Goal: Information Seeking & Learning: Learn about a topic

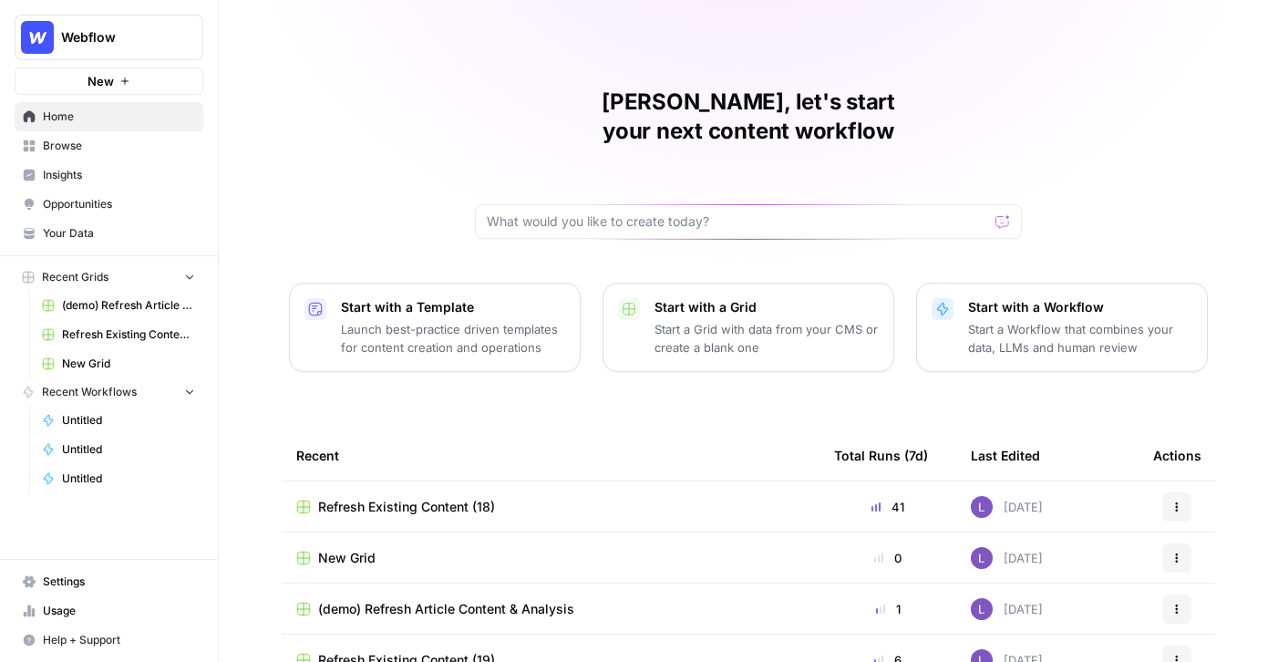
click at [84, 181] on span "Insights" at bounding box center [119, 175] width 152 height 16
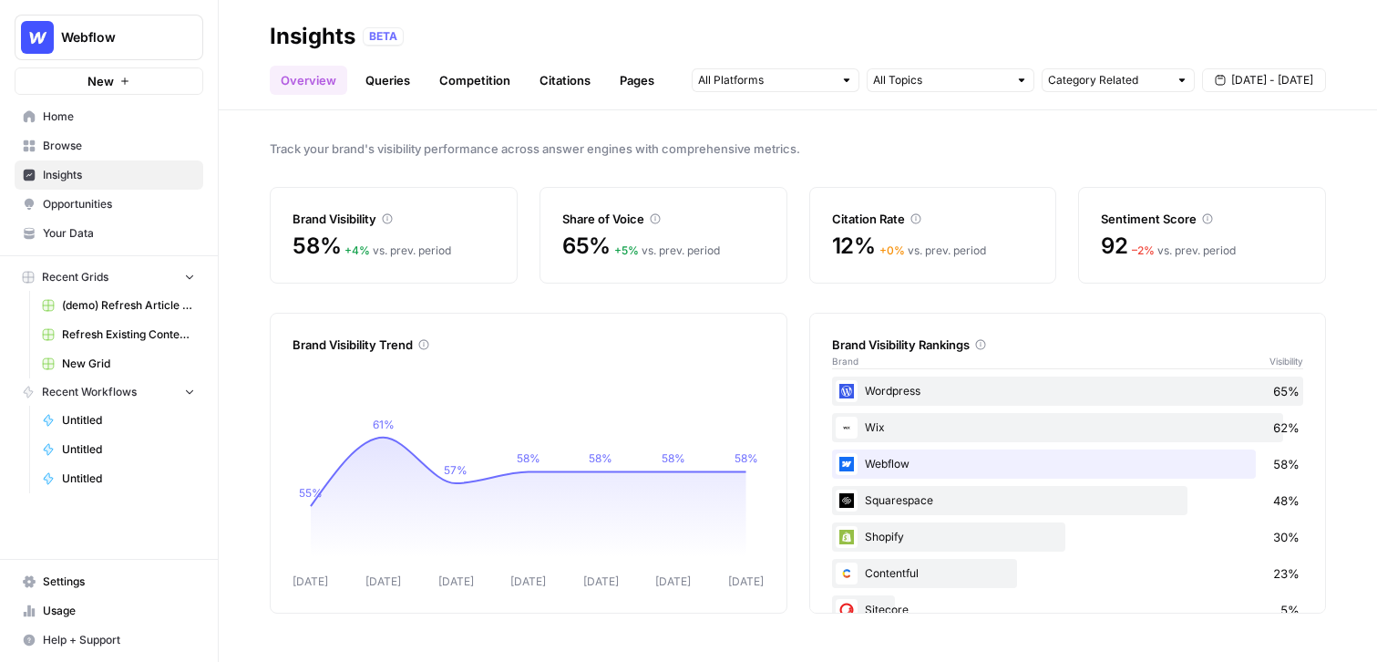
click at [383, 77] on link "Queries" at bounding box center [388, 80] width 67 height 29
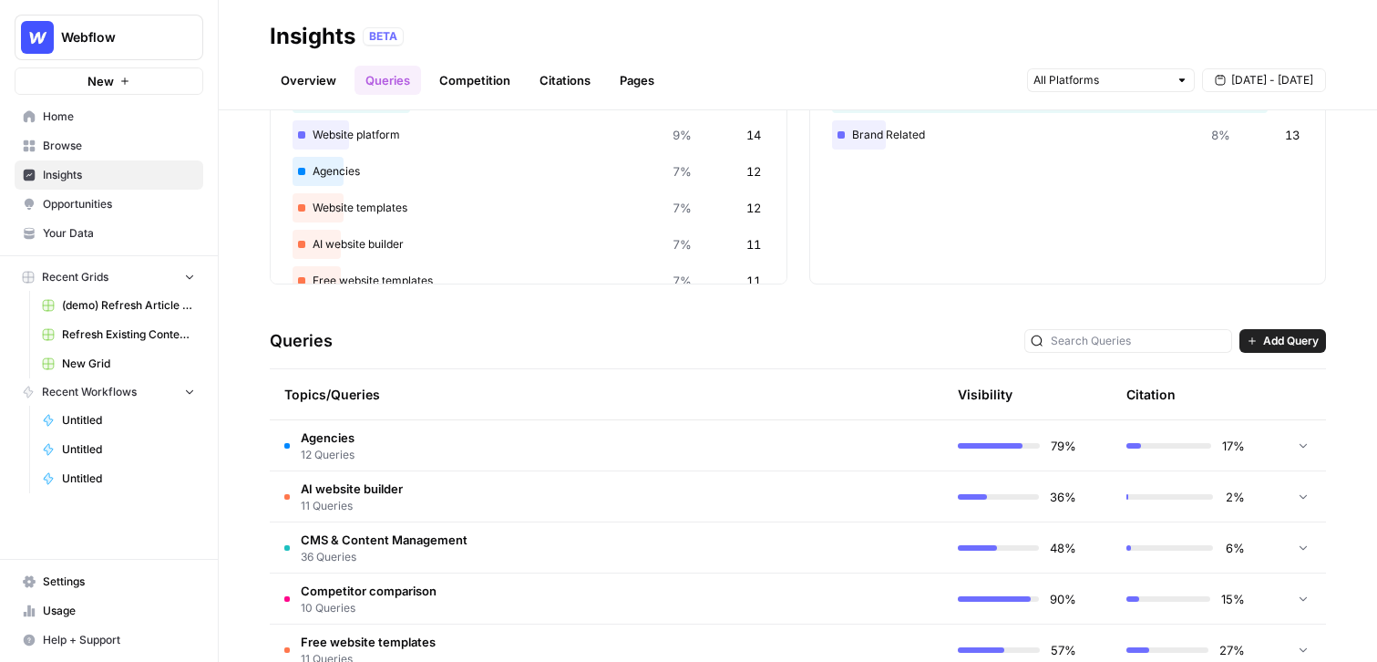
scroll to position [169, 0]
click at [334, 448] on span "12 Queries" at bounding box center [328, 453] width 54 height 16
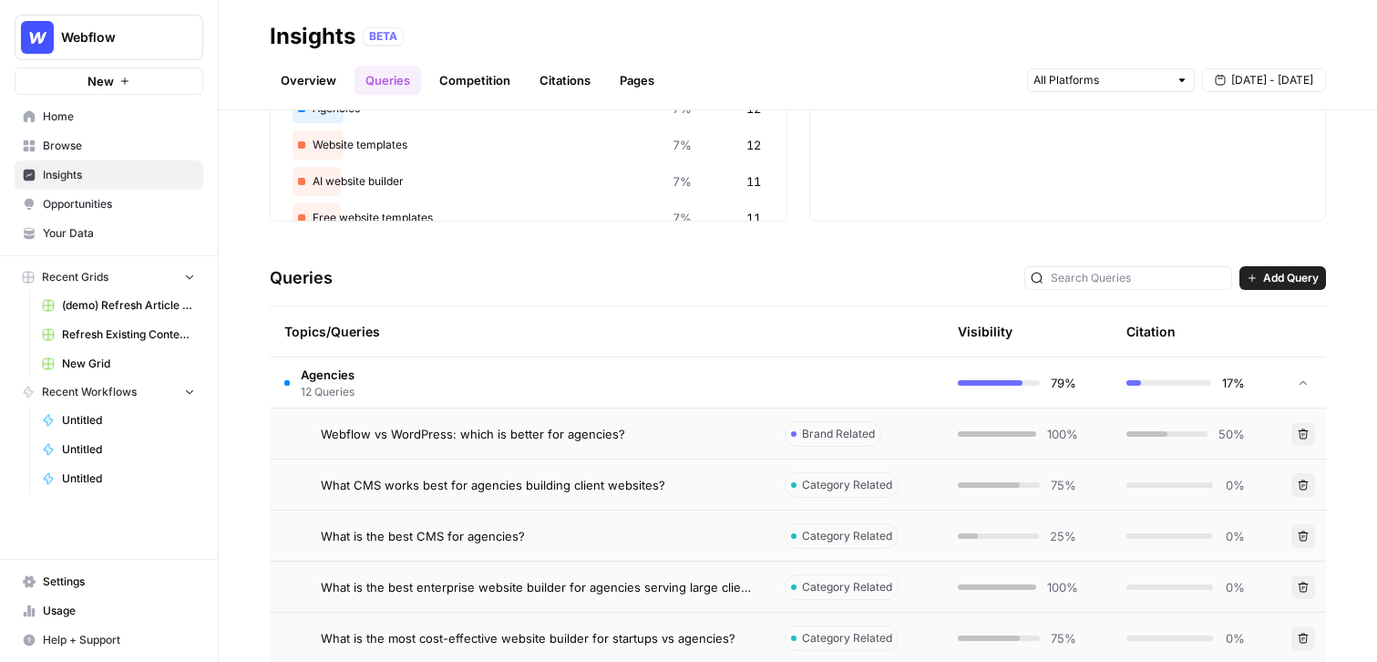
scroll to position [228, 0]
click at [395, 392] on td "Agencies 12 Queries" at bounding box center [520, 384] width 500 height 50
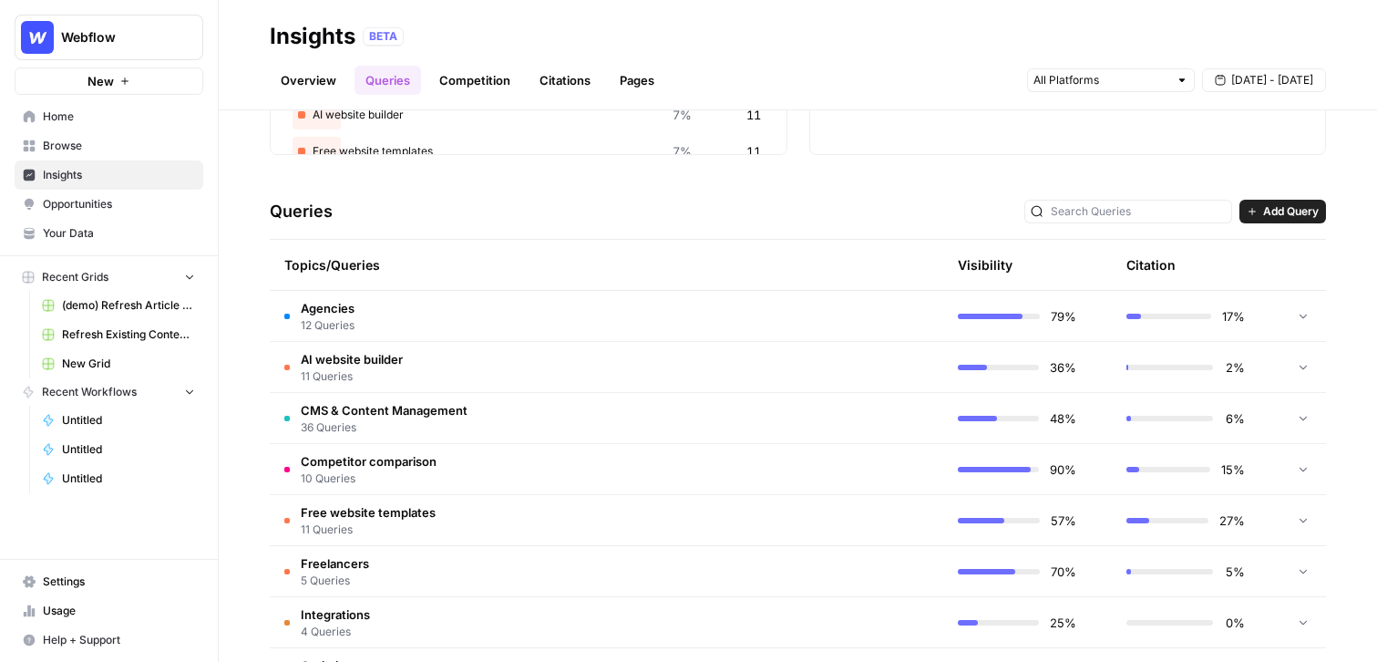
scroll to position [292, 0]
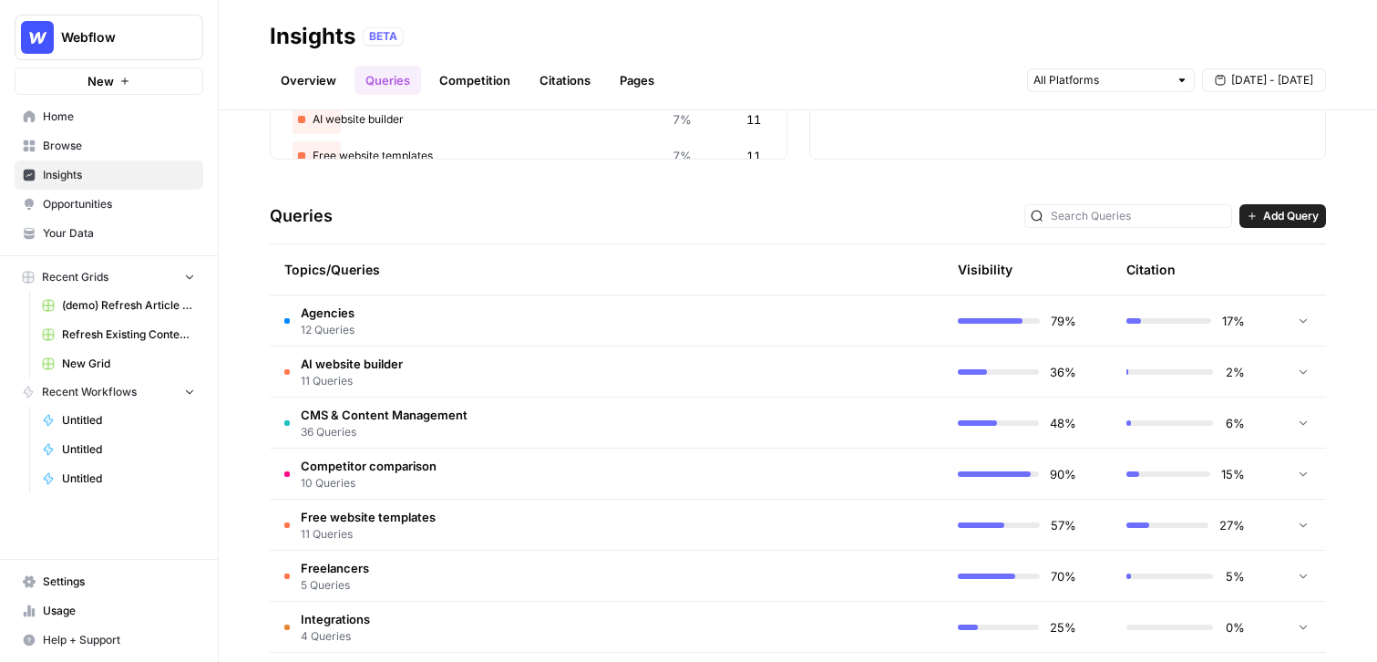
click at [357, 322] on td "Agencies 12 Queries" at bounding box center [520, 320] width 500 height 50
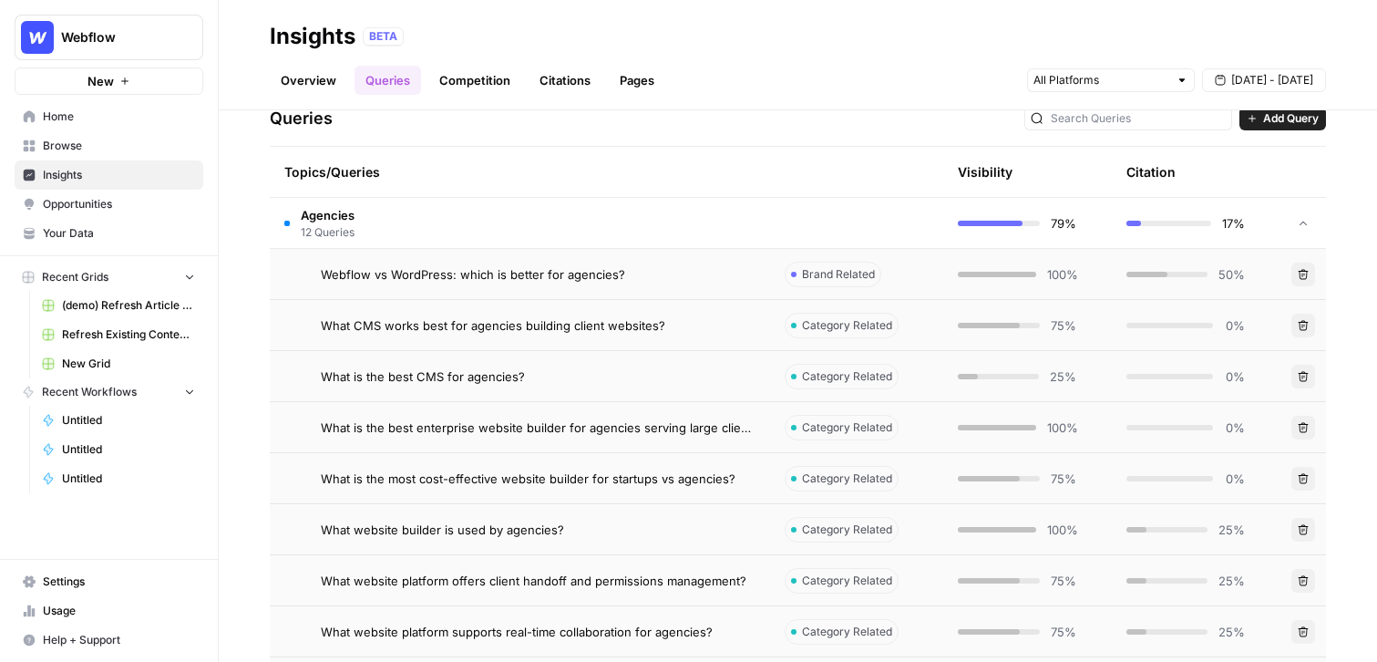
scroll to position [388, 0]
click at [502, 283] on span "Webflow vs WordPress: which is better for agencies?" at bounding box center [473, 275] width 304 height 18
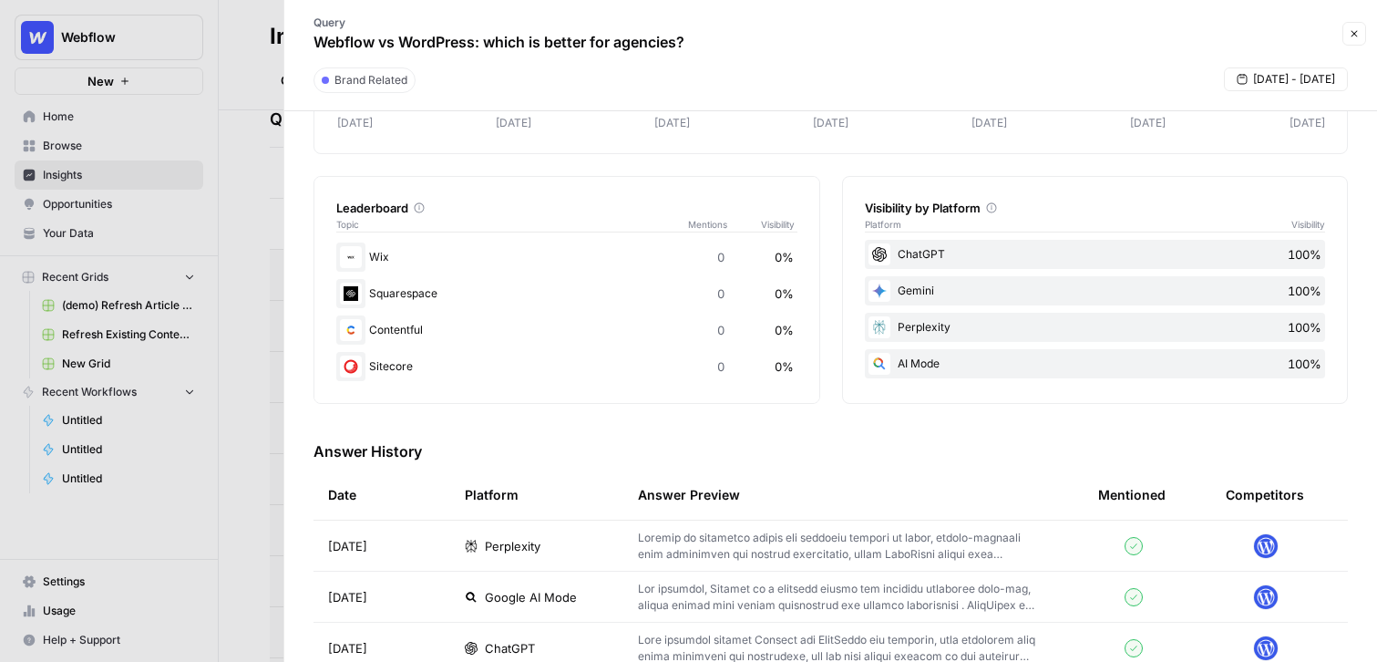
scroll to position [237, 0]
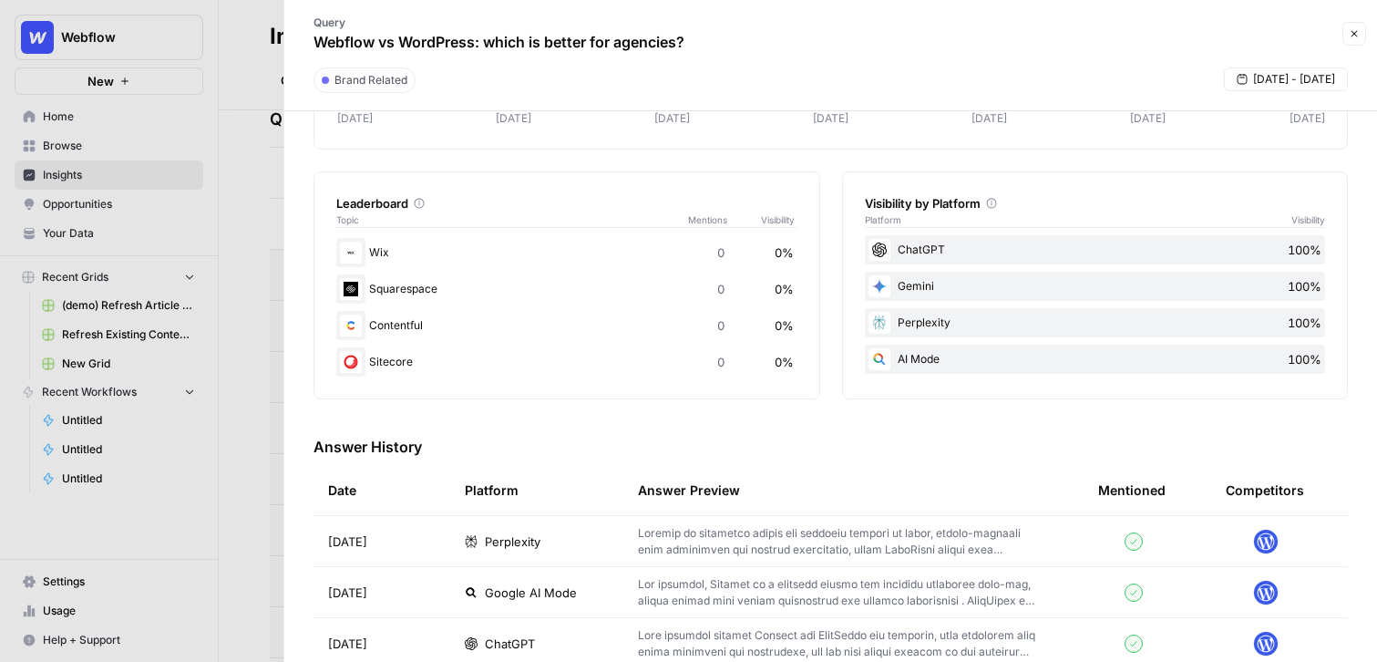
click at [675, 545] on p at bounding box center [839, 541] width 402 height 33
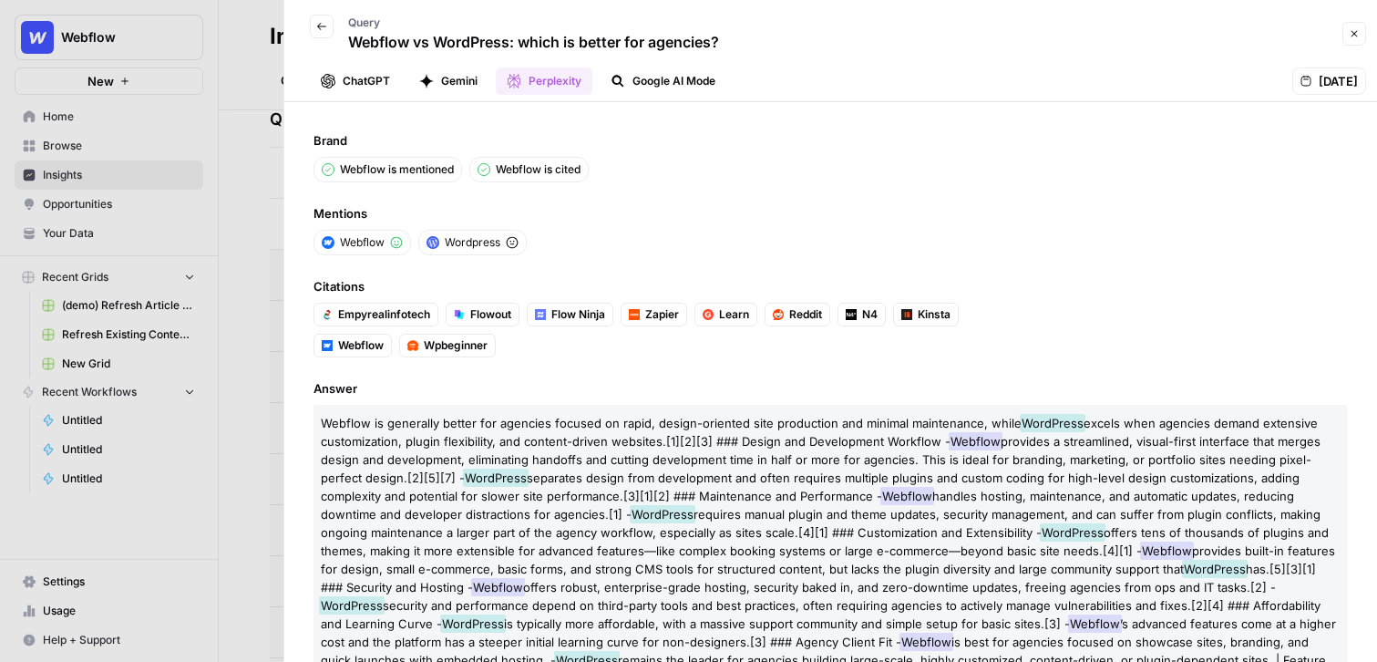
scroll to position [1, 0]
click at [371, 89] on button "ChatGPT" at bounding box center [355, 80] width 91 height 27
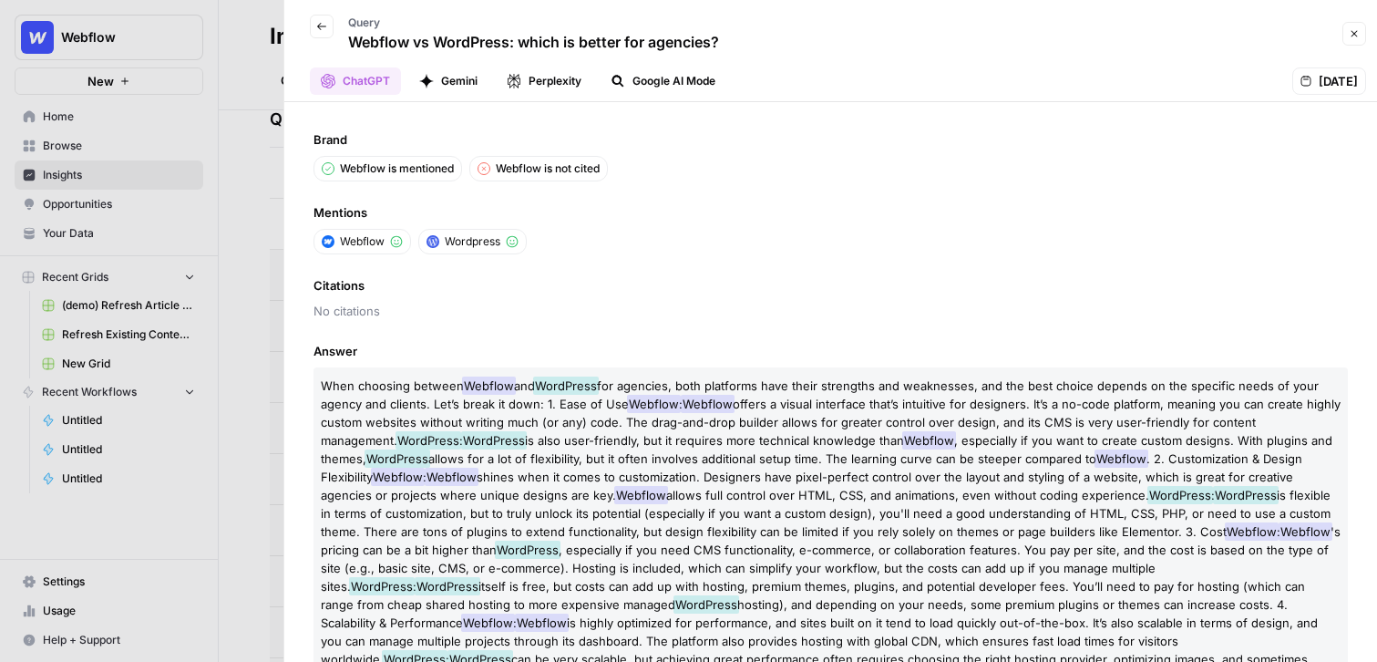
click at [434, 80] on button "Gemini" at bounding box center [448, 80] width 80 height 27
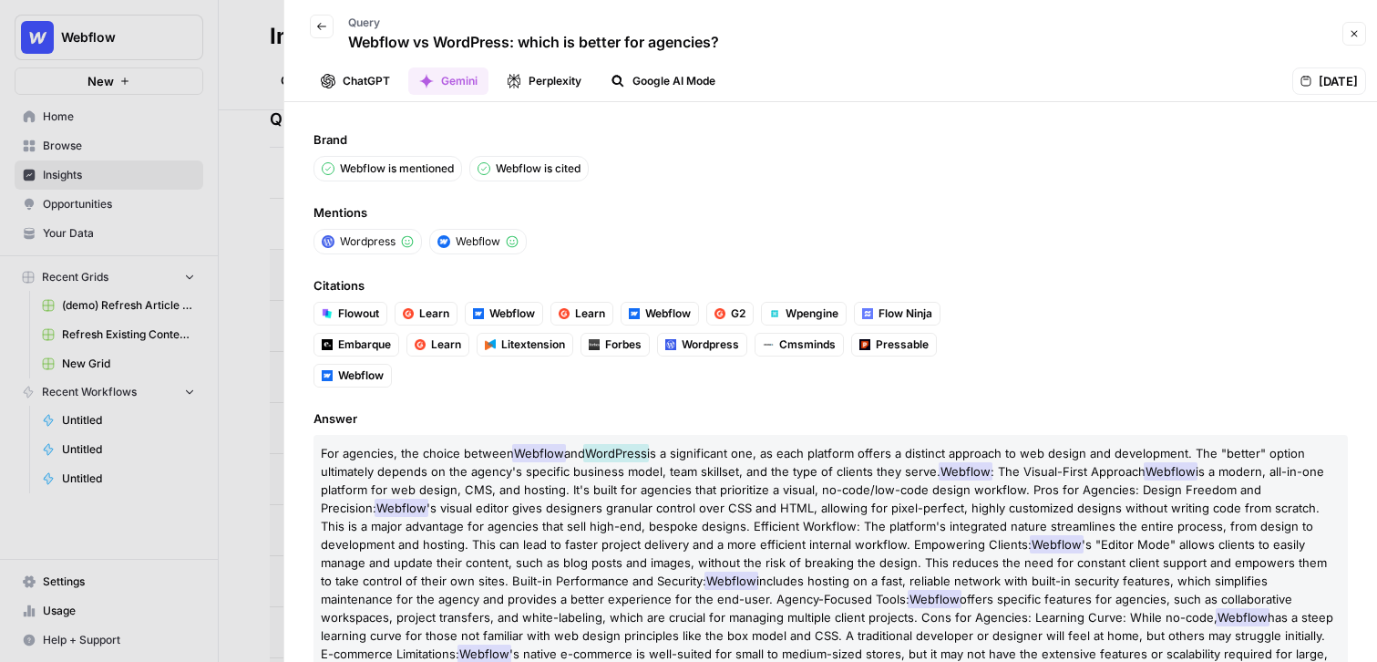
click at [978, 36] on header "Back Query Webflow vs WordPress: which is better for agencies? Close ChatGPT Ge…" at bounding box center [830, 51] width 1093 height 102
click at [978, 38] on icon "button" at bounding box center [1354, 33] width 11 height 11
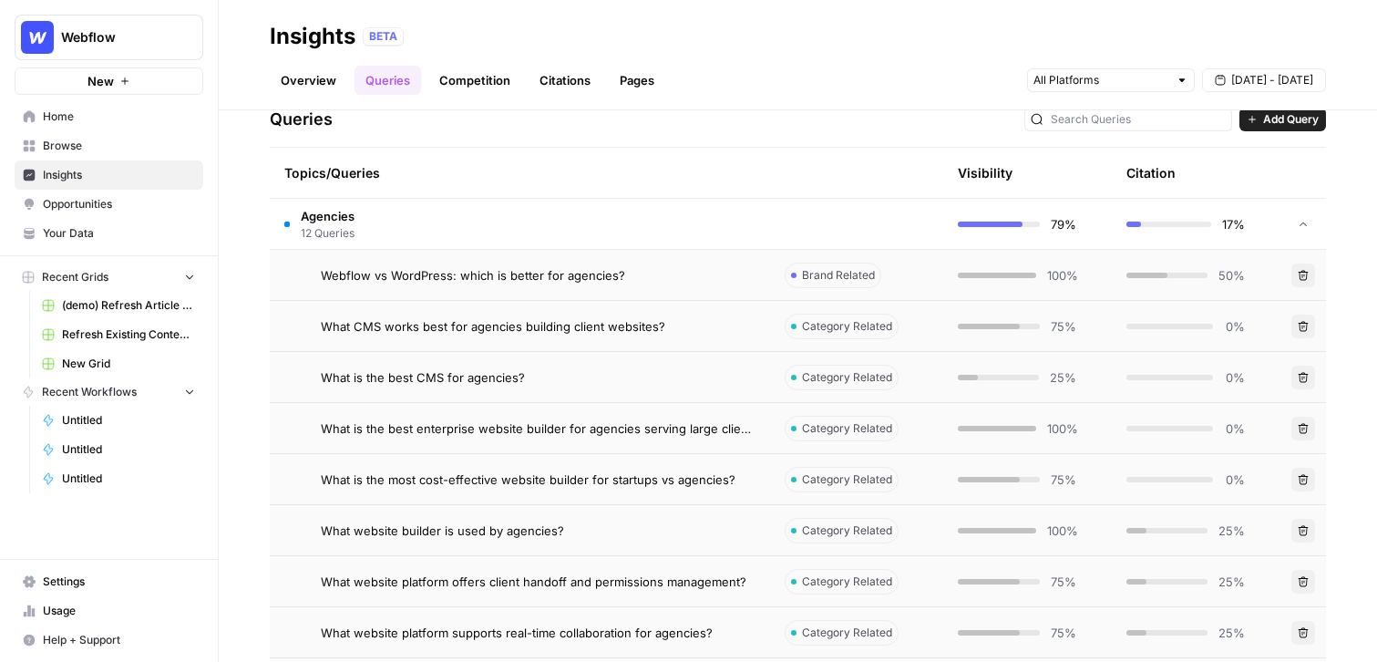
click at [569, 84] on link "Citations" at bounding box center [565, 80] width 73 height 29
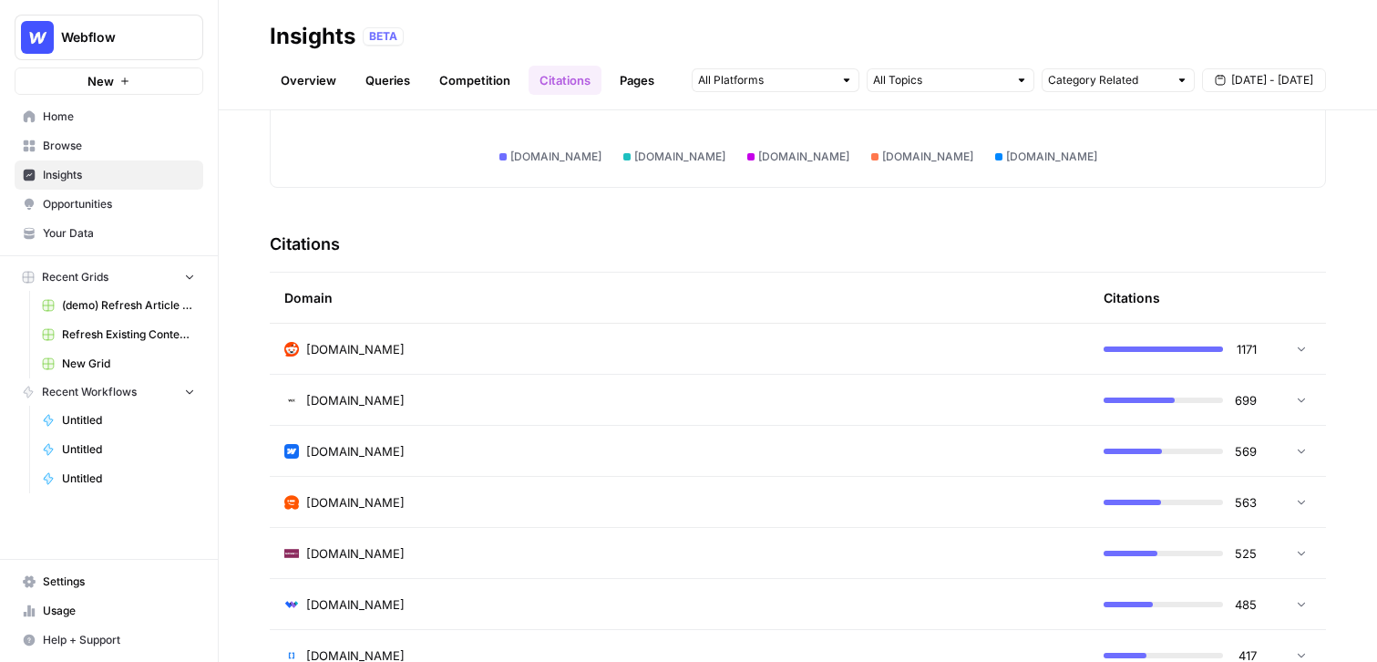
scroll to position [319, 0]
click at [651, 78] on link "Pages" at bounding box center [637, 80] width 57 height 29
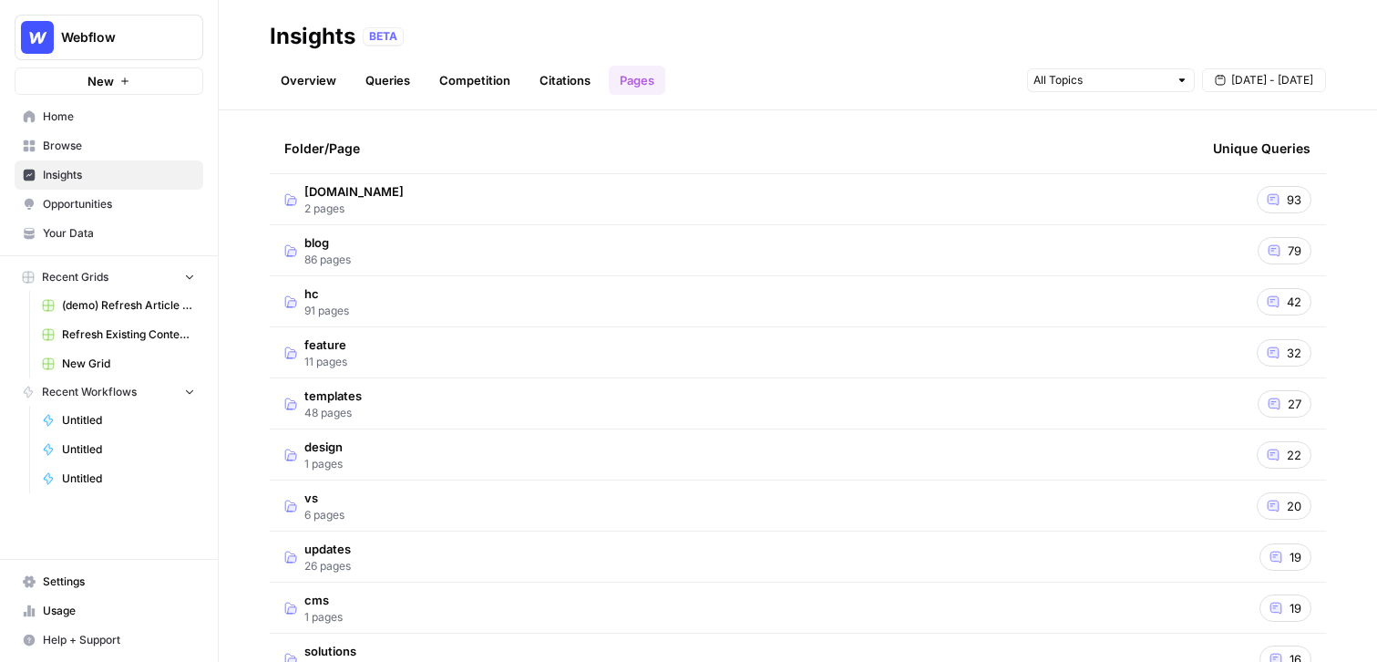
scroll to position [63, 0]
click at [142, 198] on span "Opportunities" at bounding box center [119, 204] width 152 height 16
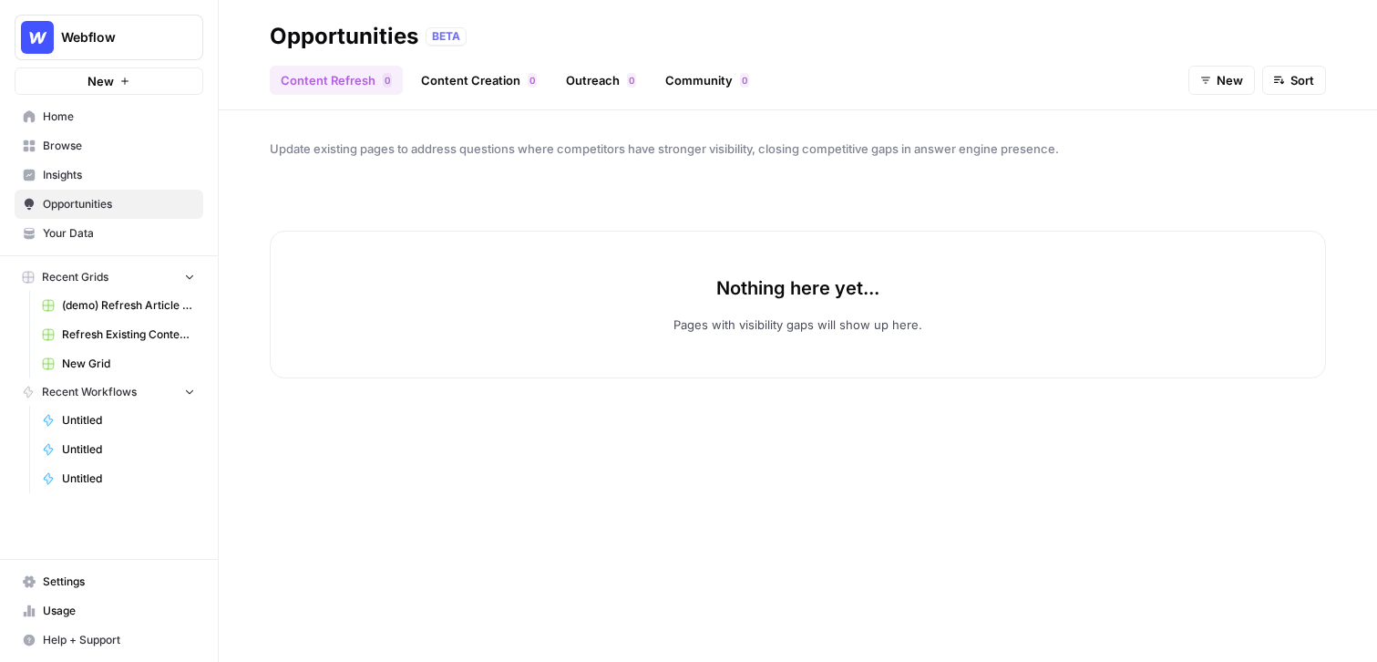
click at [978, 82] on button "New" at bounding box center [1222, 80] width 67 height 29
click at [978, 171] on span "In Progress" at bounding box center [1237, 174] width 65 height 18
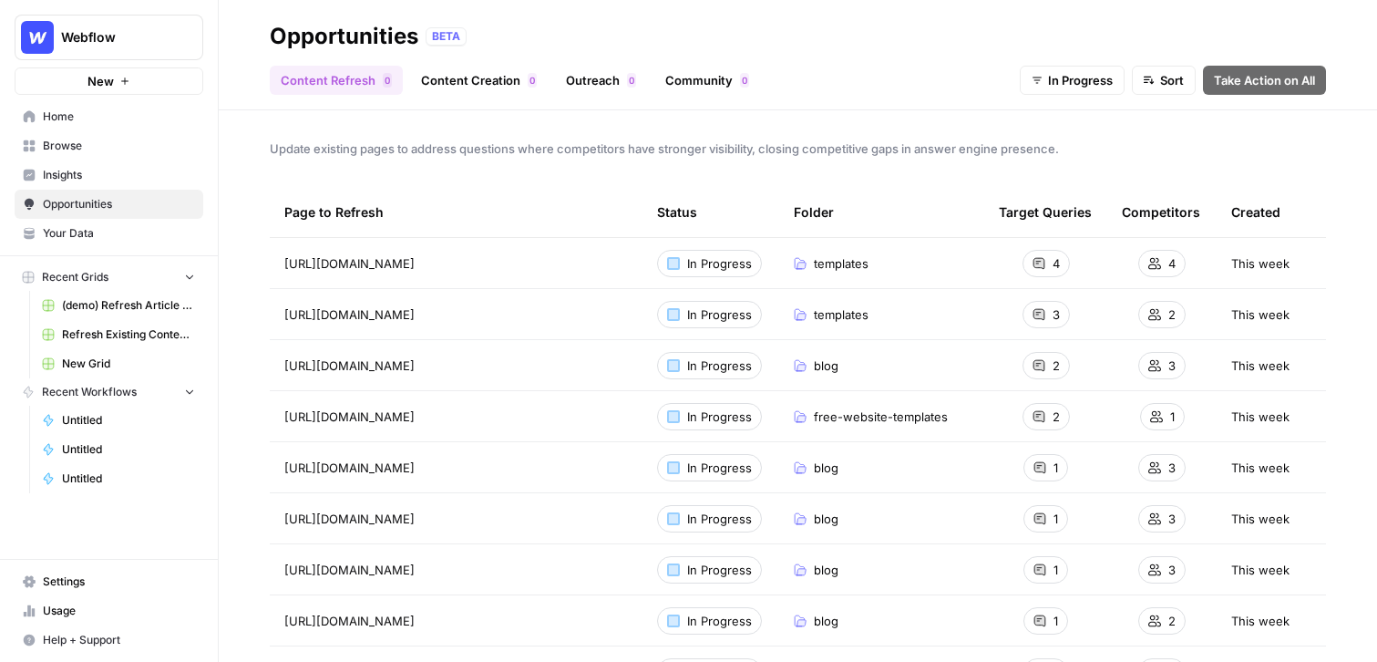
click at [491, 77] on link "Content Creation 0" at bounding box center [479, 80] width 138 height 29
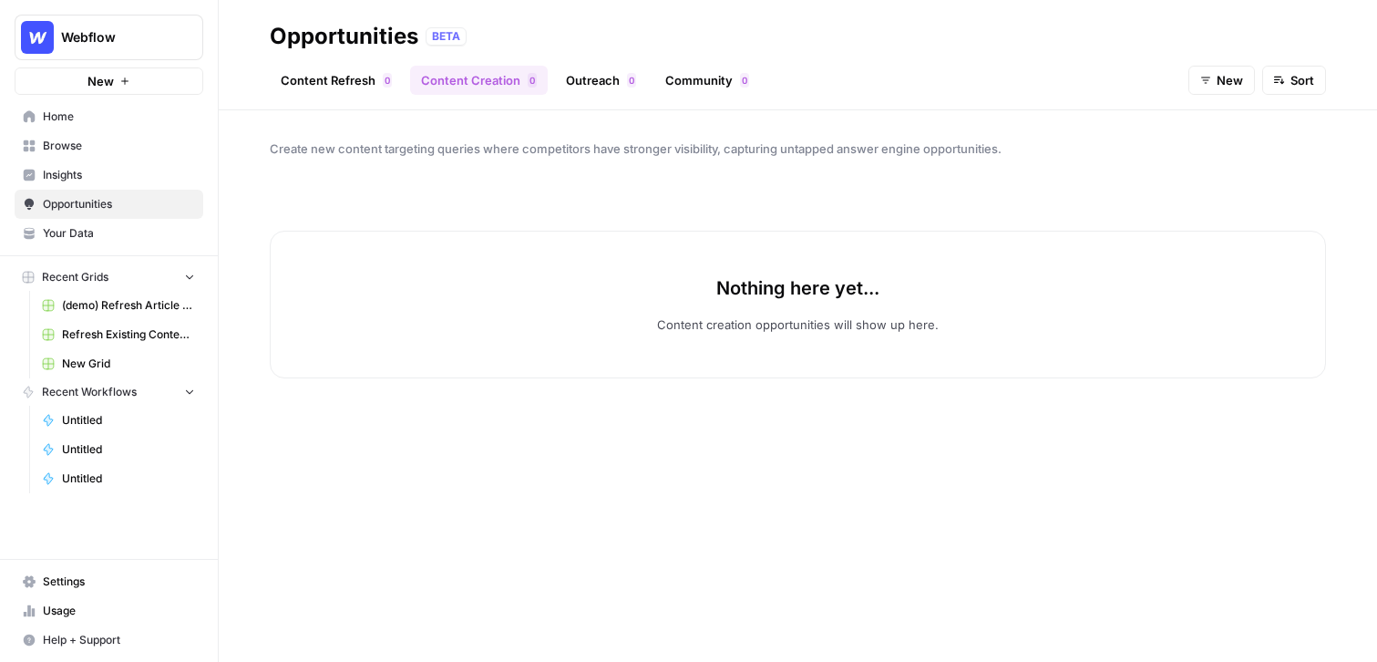
click at [336, 81] on link "Content Refresh 0" at bounding box center [336, 80] width 133 height 29
click at [978, 69] on button "New" at bounding box center [1222, 80] width 67 height 29
click at [978, 170] on span "In Progress" at bounding box center [1237, 174] width 65 height 18
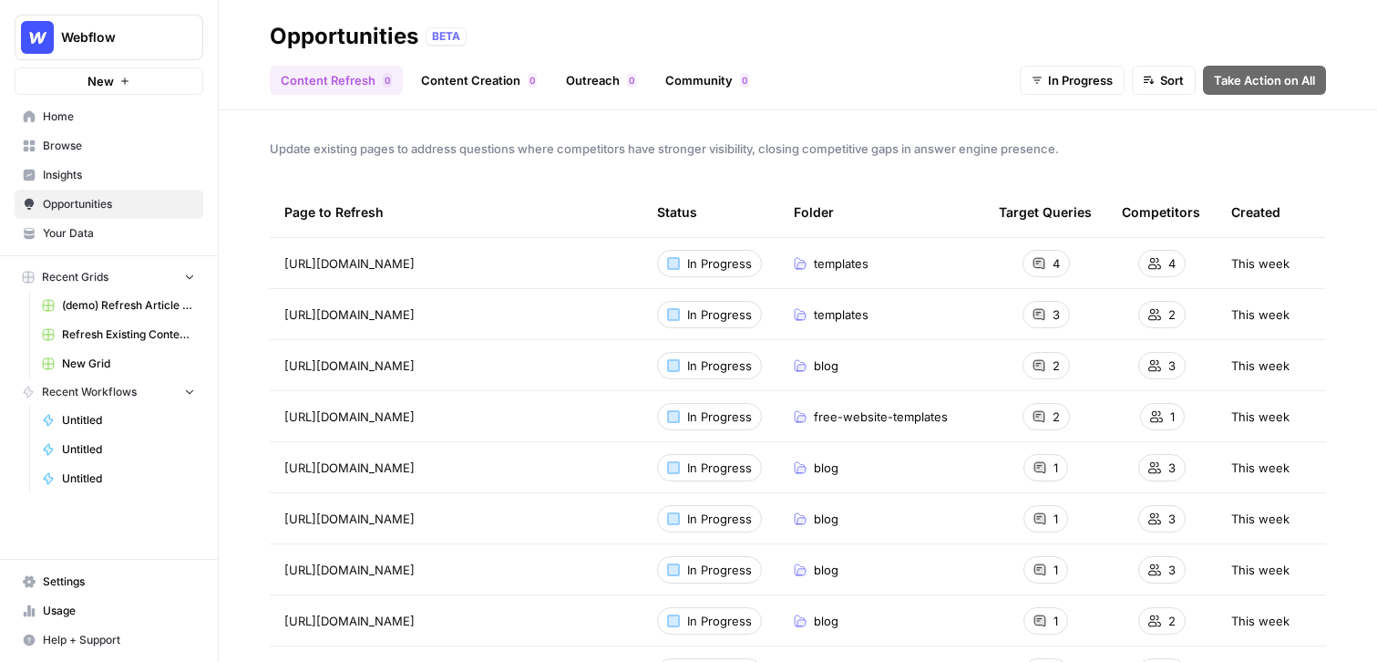
click at [449, 83] on link "Content Creation 0" at bounding box center [479, 80] width 138 height 29
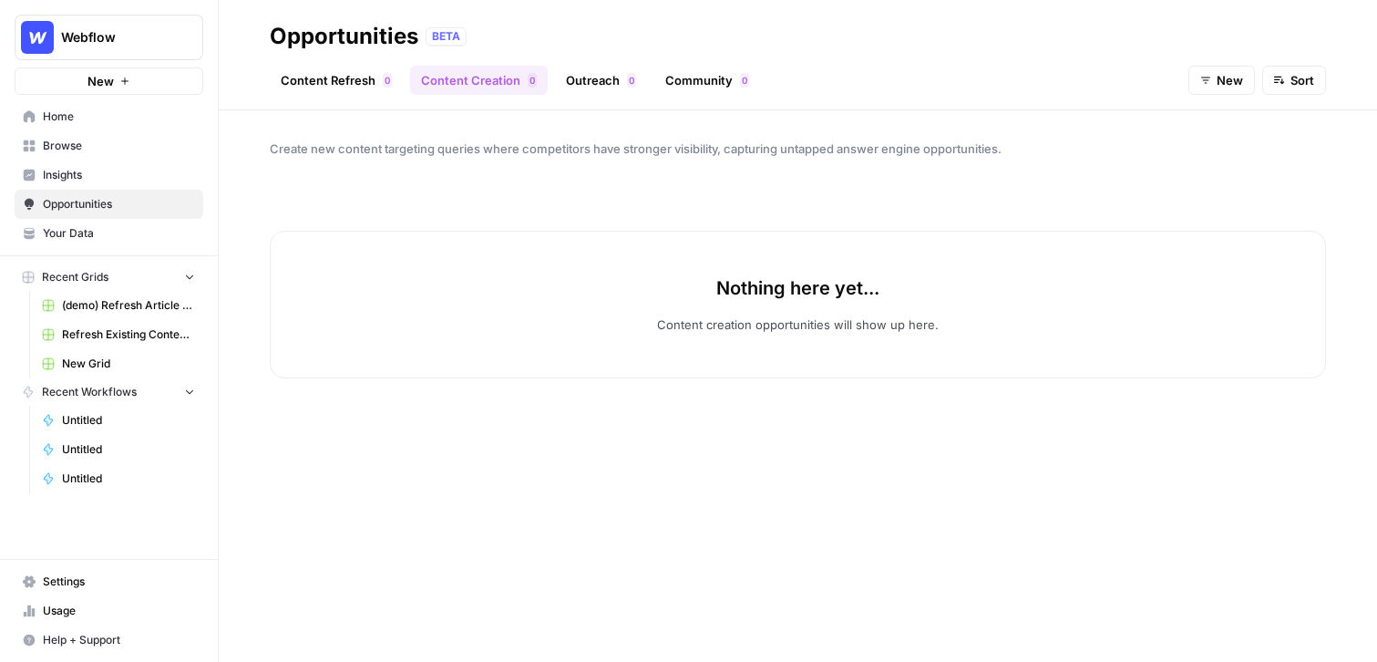
click at [978, 77] on span "New" at bounding box center [1230, 80] width 26 height 18
click at [978, 173] on span "In Progress" at bounding box center [1237, 174] width 65 height 18
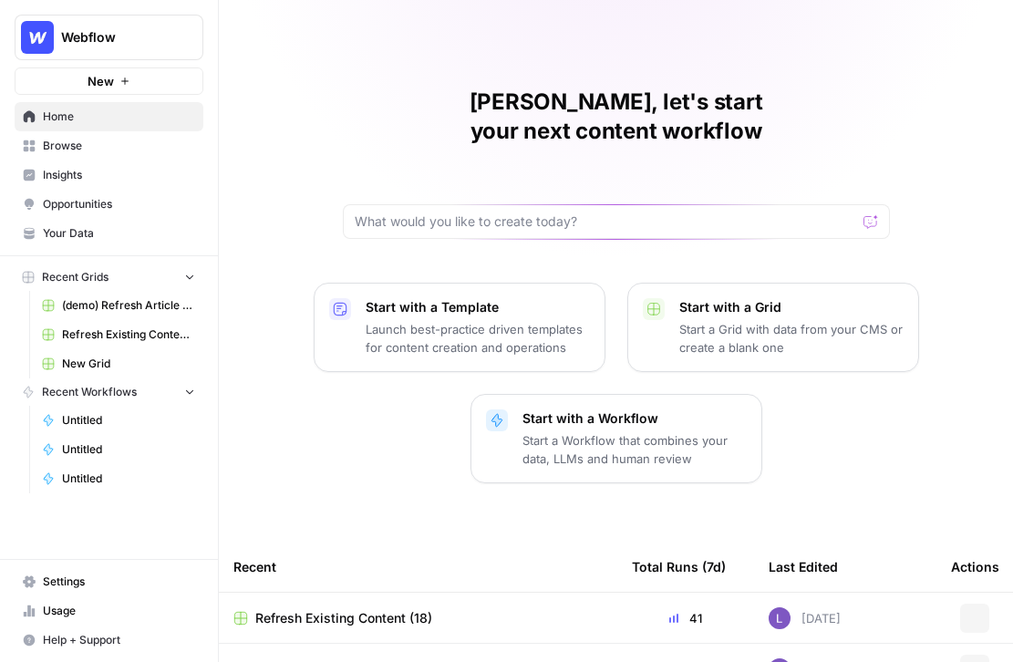
click at [128, 59] on button "Webflow" at bounding box center [109, 38] width 189 height 46
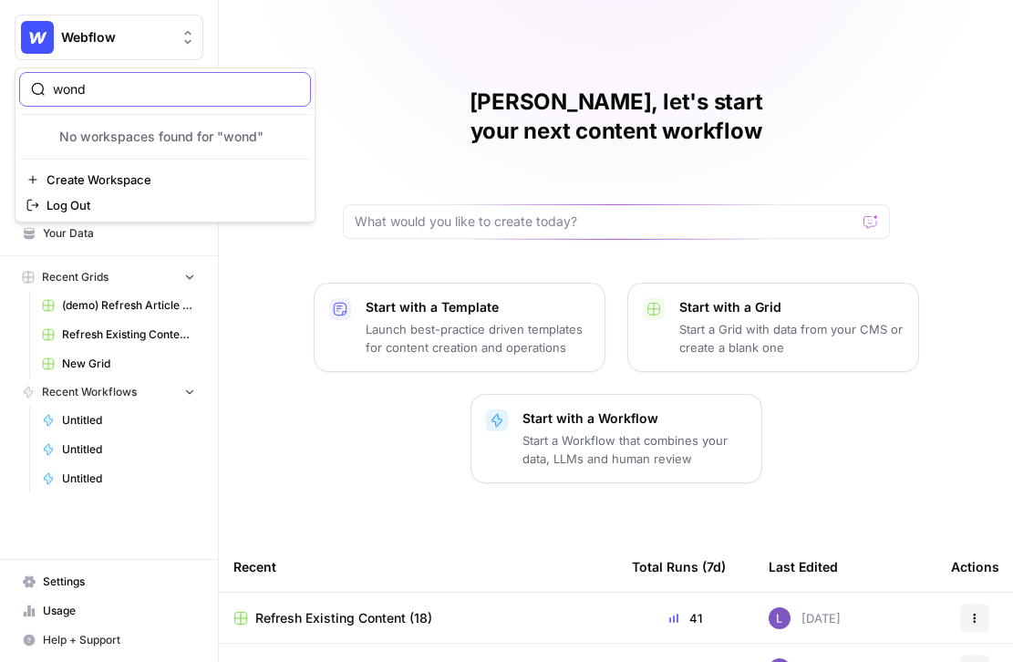
click at [121, 88] on input "wond" at bounding box center [176, 89] width 246 height 18
type input "w"
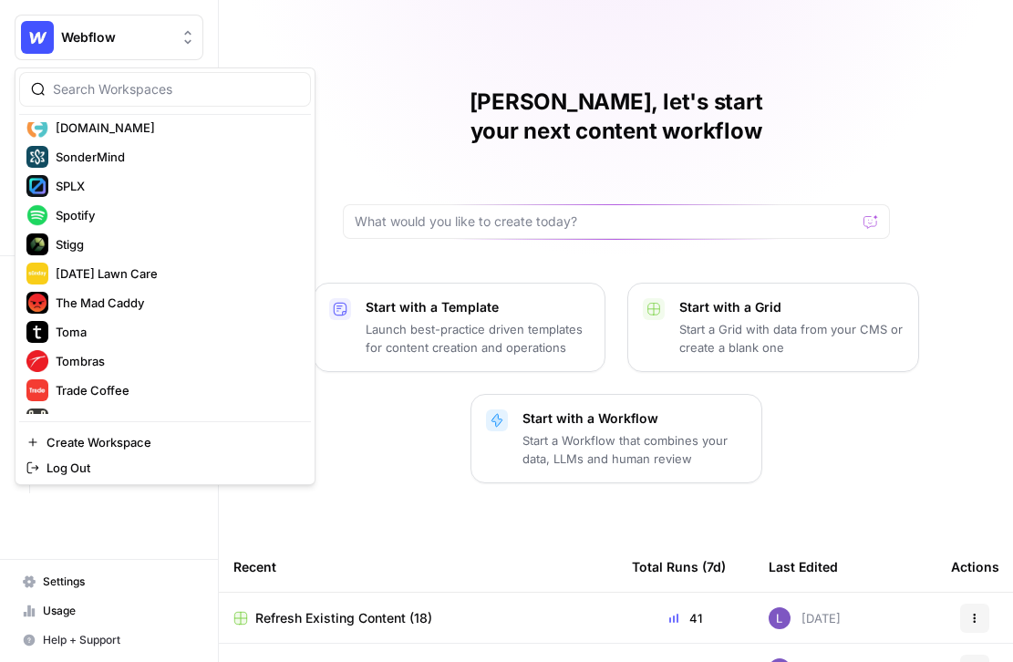
scroll to position [2603, 0]
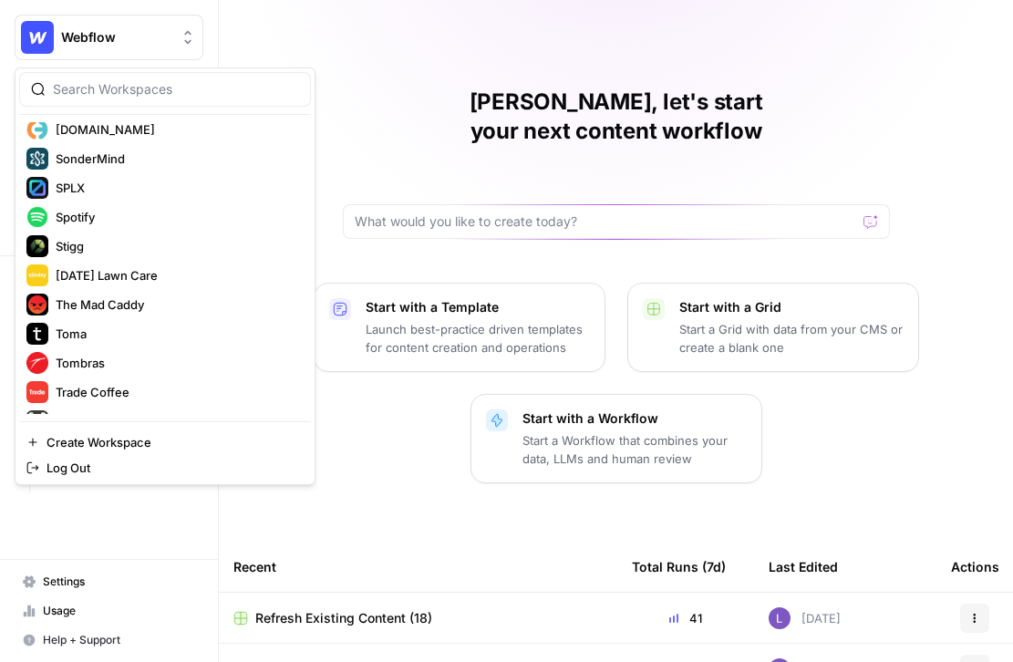
click at [143, 76] on div at bounding box center [165, 89] width 292 height 35
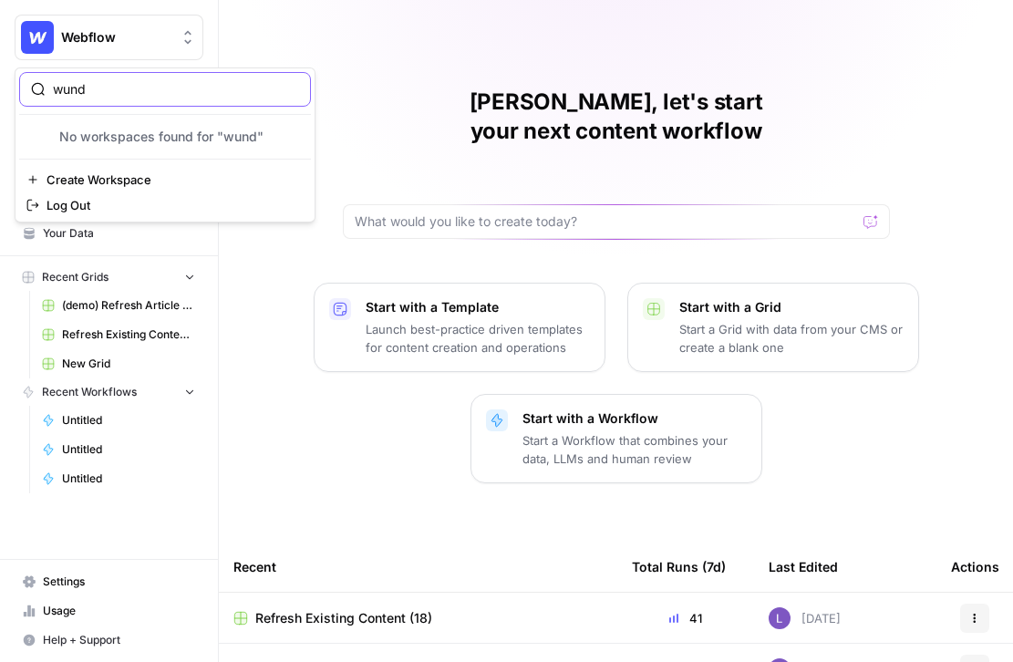
scroll to position [0, 0]
type input "wund"
